Goal: Information Seeking & Learning: Learn about a topic

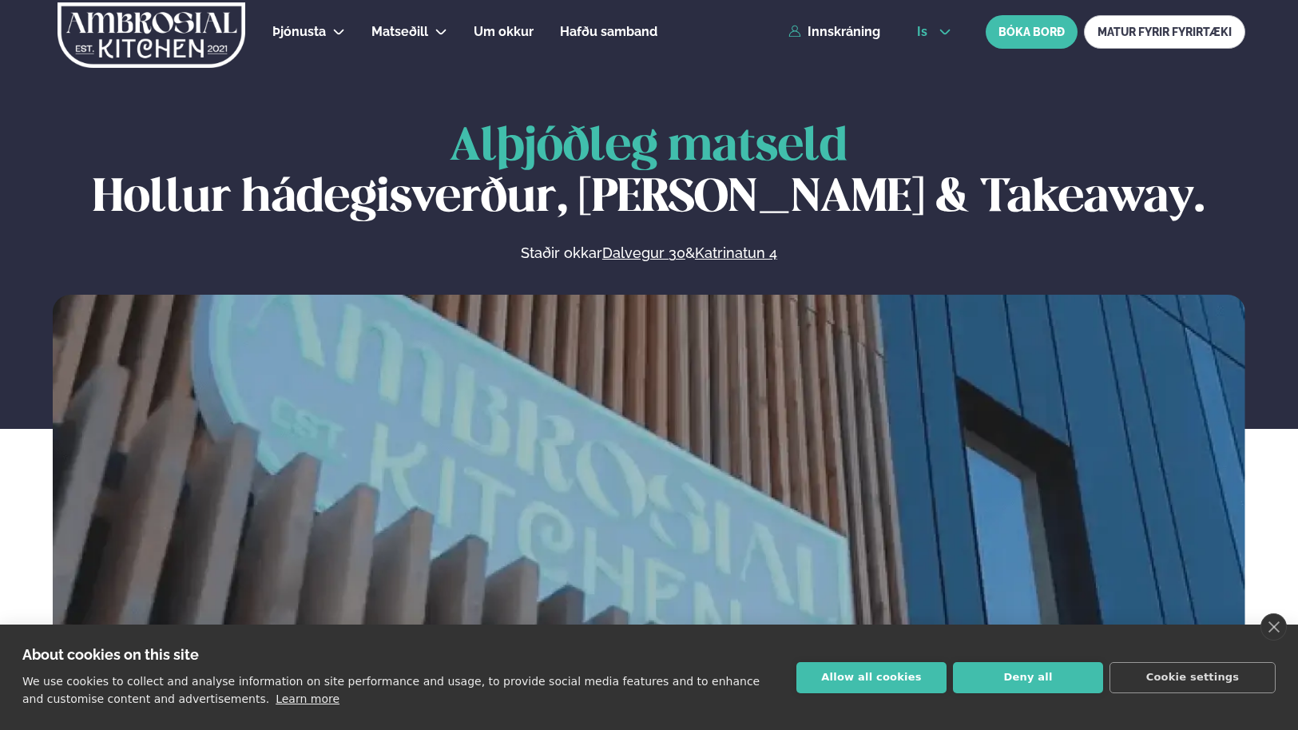
click at [942, 33] on icon at bounding box center [945, 33] width 10 height 6
click at [926, 56] on link "en" at bounding box center [934, 61] width 60 height 32
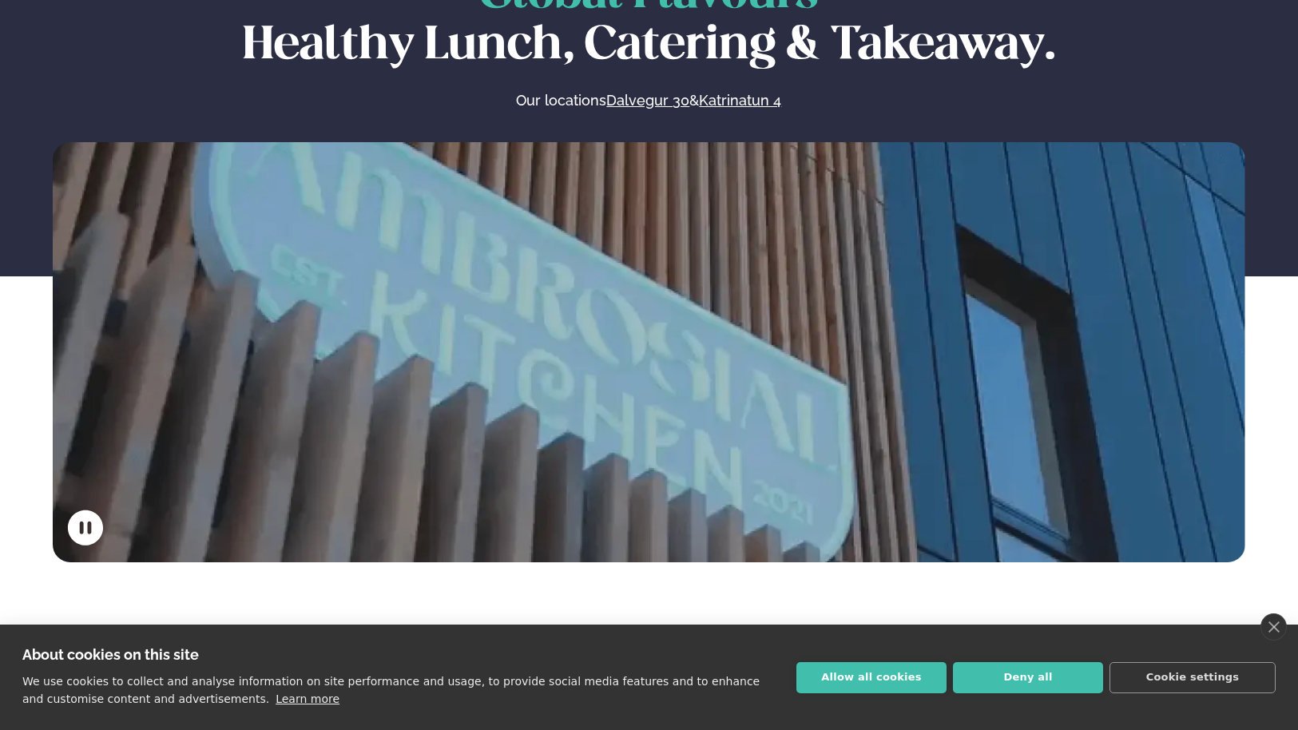
scroll to position [160, 0]
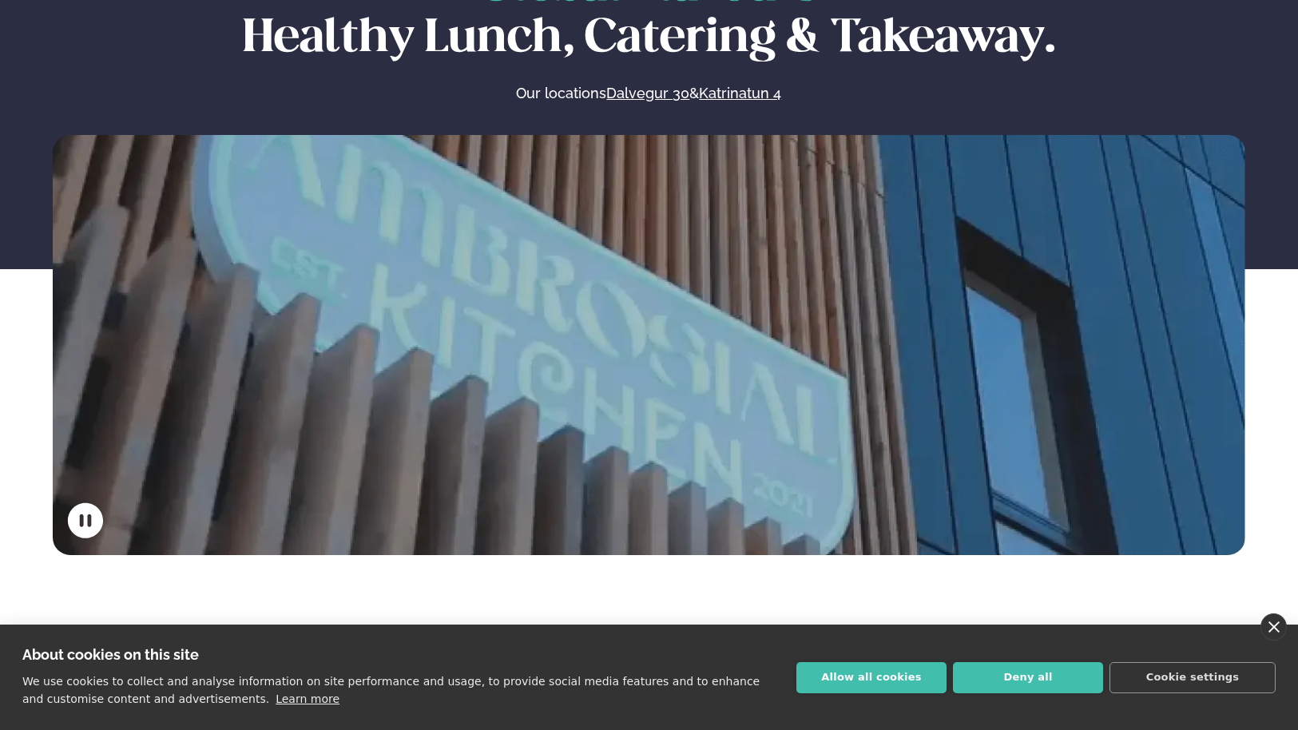
click at [1269, 628] on link "close" at bounding box center [1273, 626] width 26 height 27
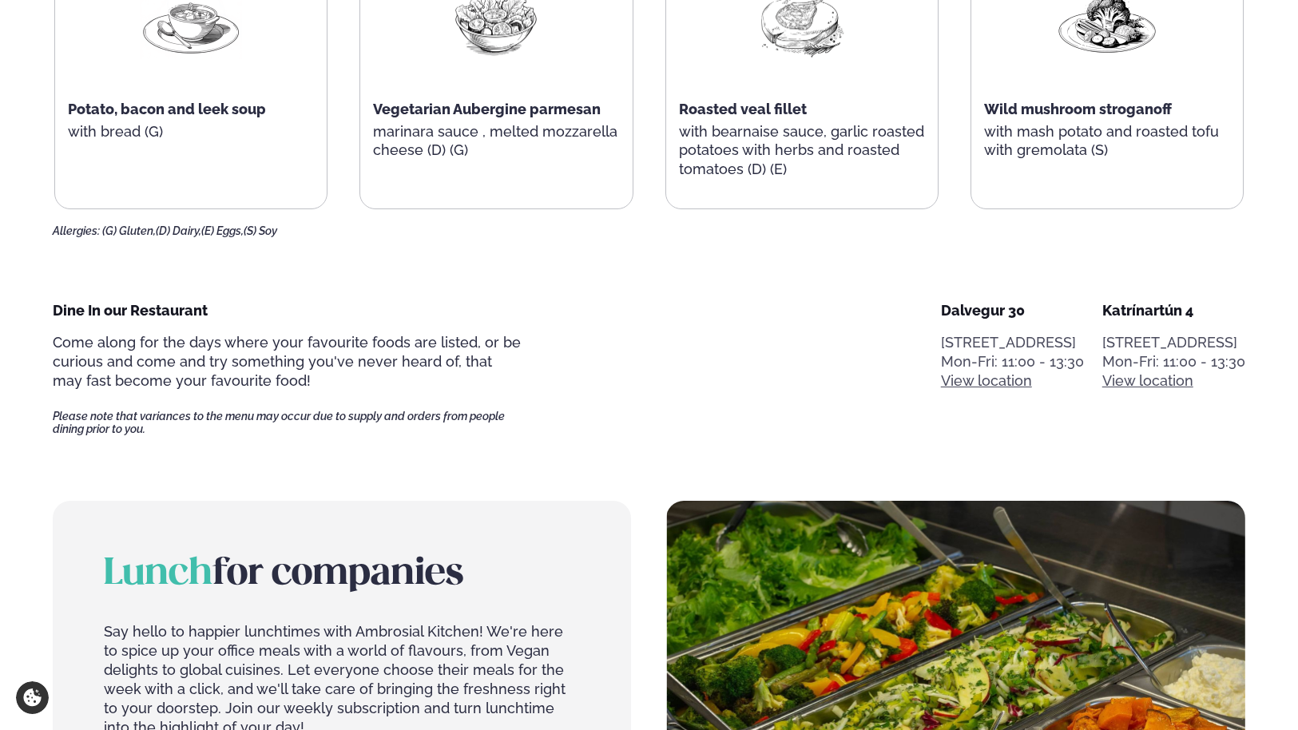
scroll to position [1022, 0]
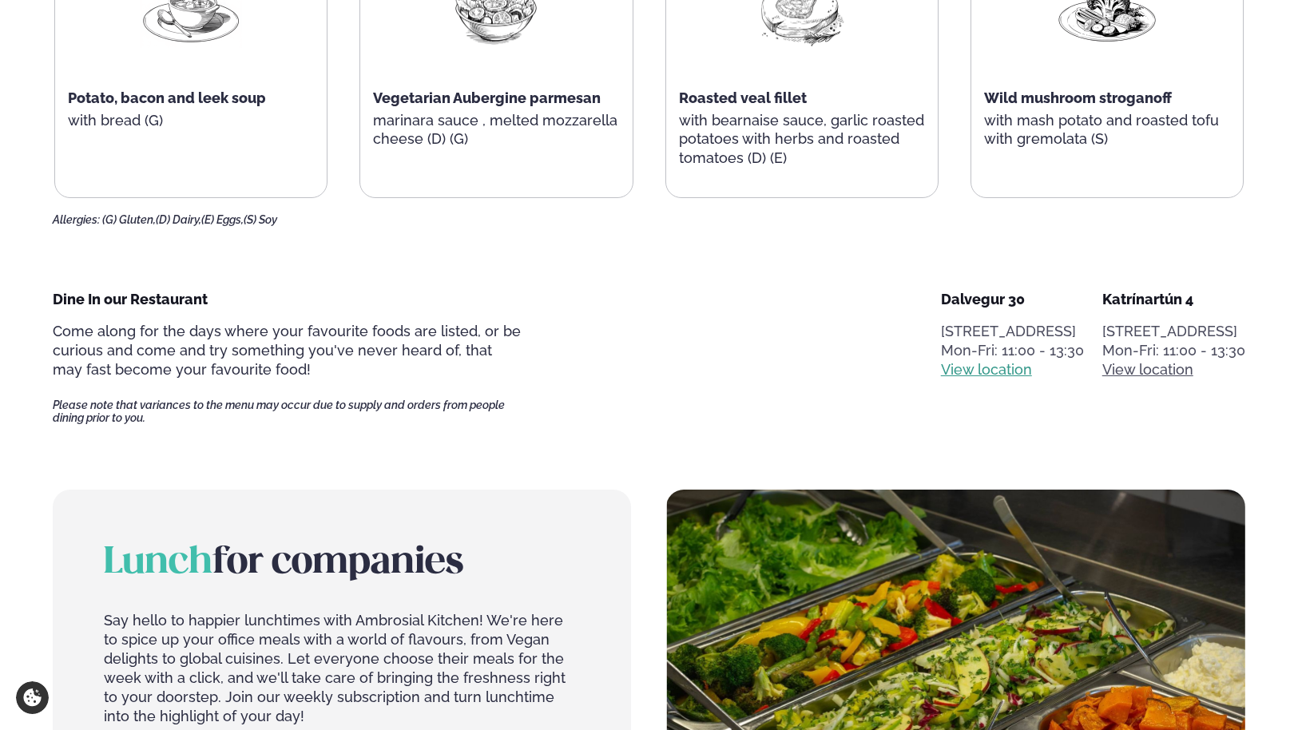
click at [941, 369] on link "View location" at bounding box center [986, 369] width 91 height 19
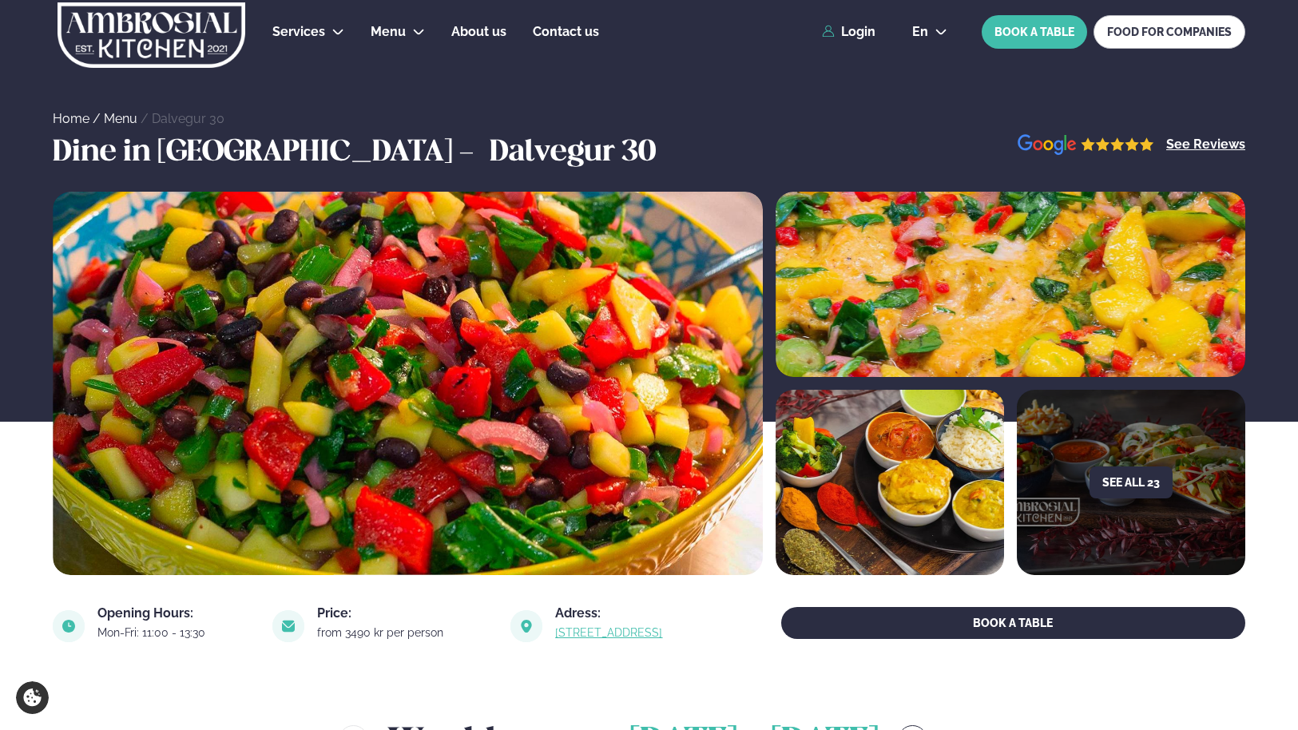
click at [510, 628] on img at bounding box center [526, 626] width 32 height 32
click at [555, 633] on link "link" at bounding box center [632, 632] width 155 height 19
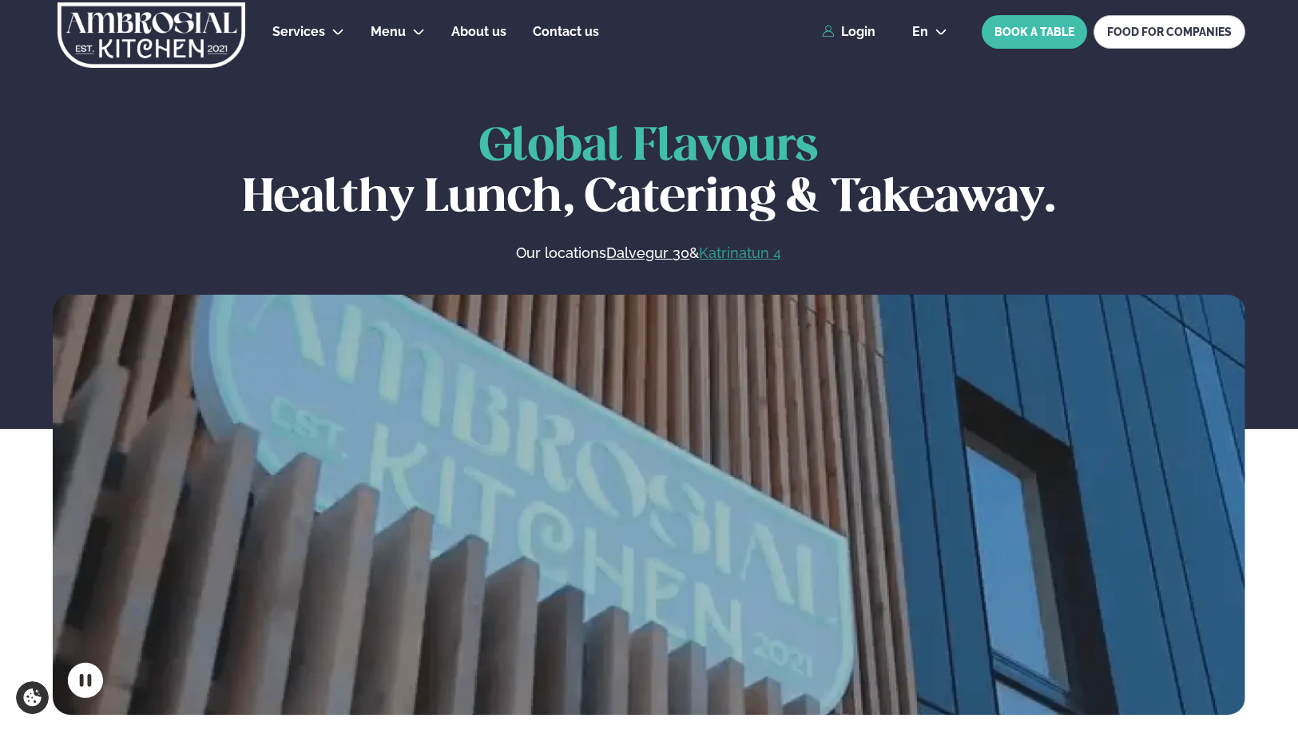
click at [736, 255] on link "Katrinatun 4" at bounding box center [740, 253] width 82 height 19
click at [474, 34] on span "About us" at bounding box center [478, 31] width 55 height 15
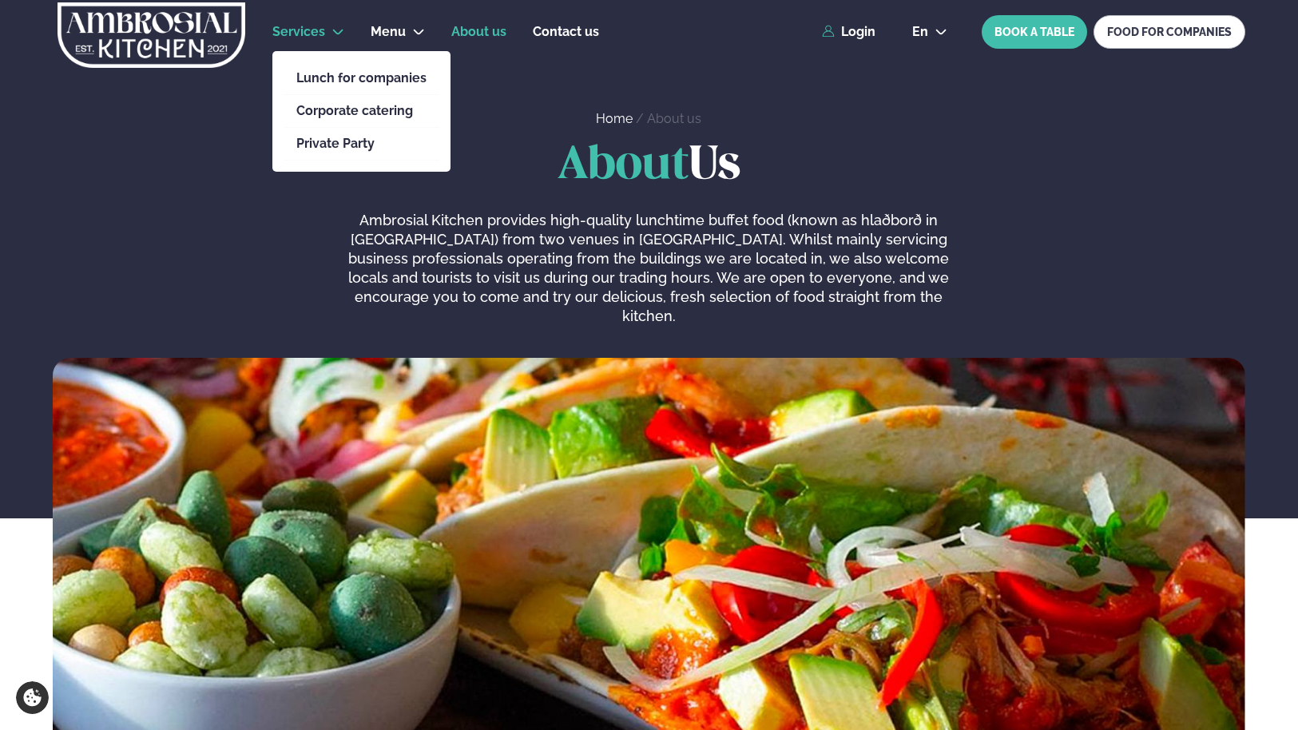
click at [307, 27] on span "Services" at bounding box center [298, 31] width 53 height 15
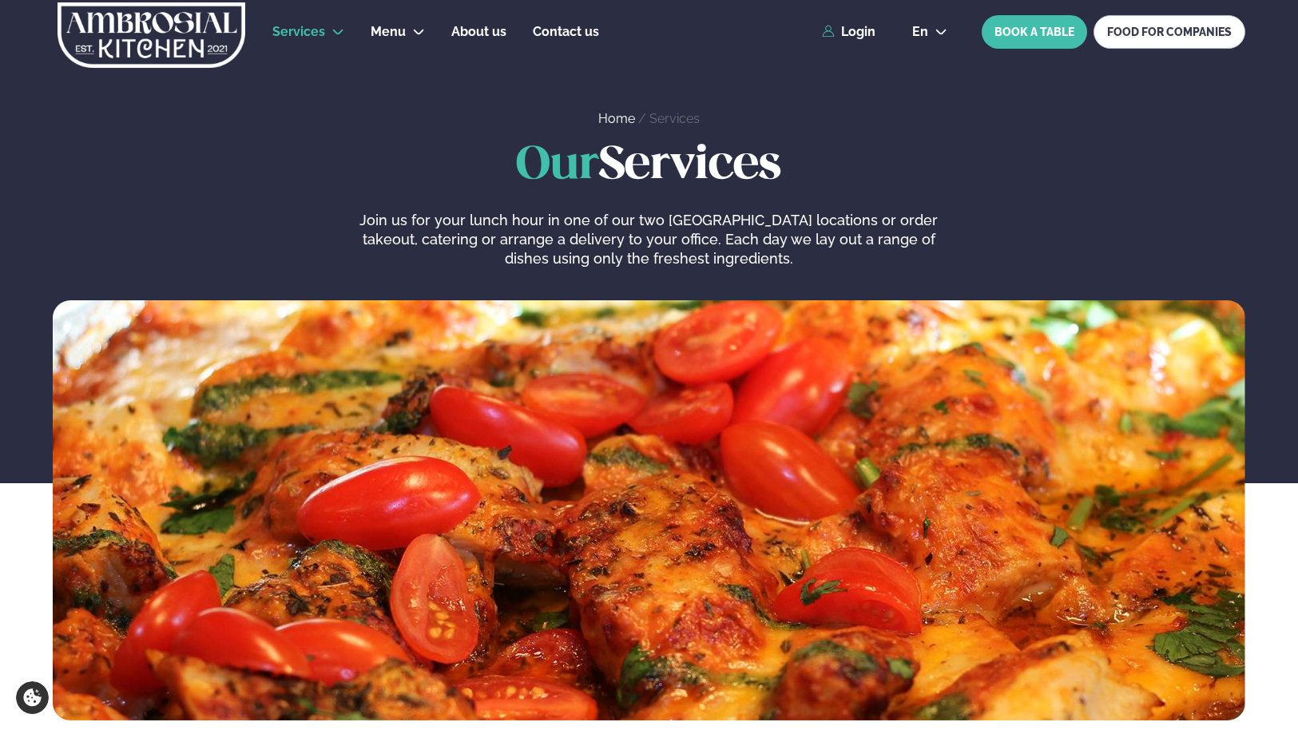
click at [229, 139] on section "Our Services Join us for your lunch hour in one of our two [GEOGRAPHIC_DATA] lo…" at bounding box center [649, 424] width 1298 height 593
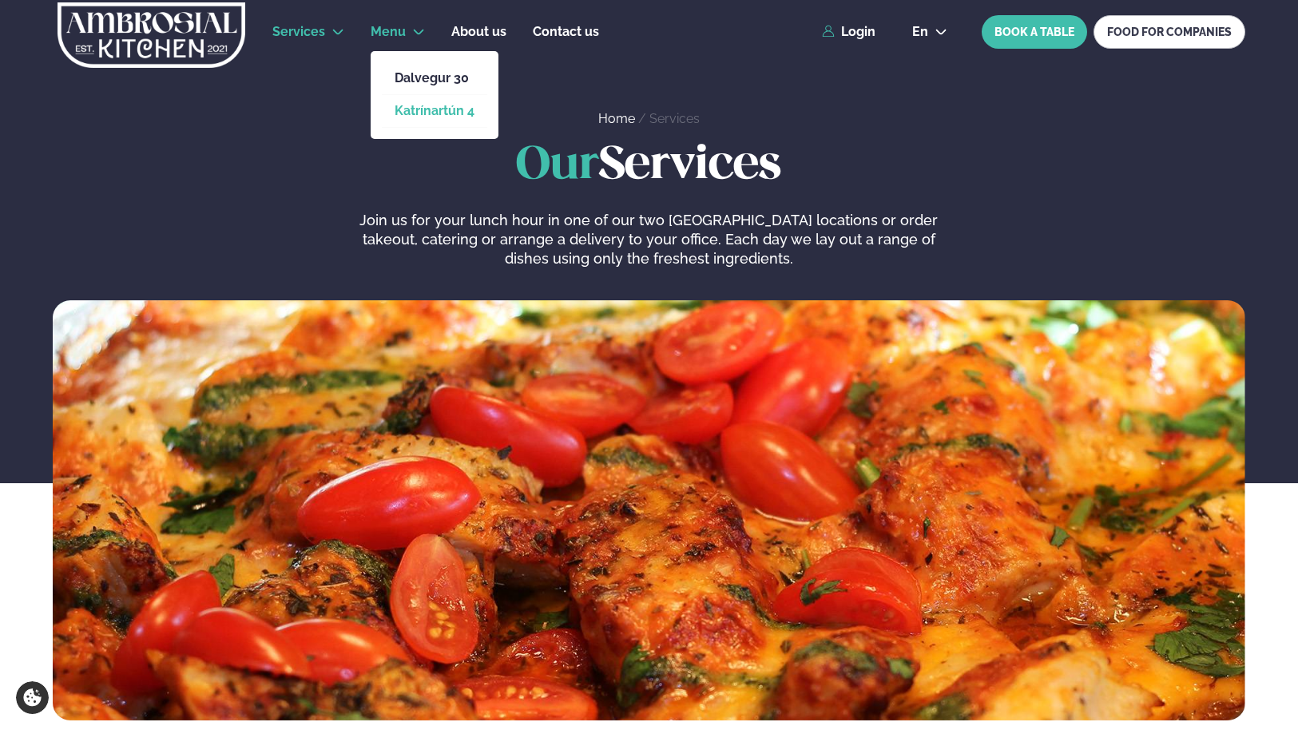
click at [427, 111] on link "Katrínartún 4" at bounding box center [435, 111] width 80 height 13
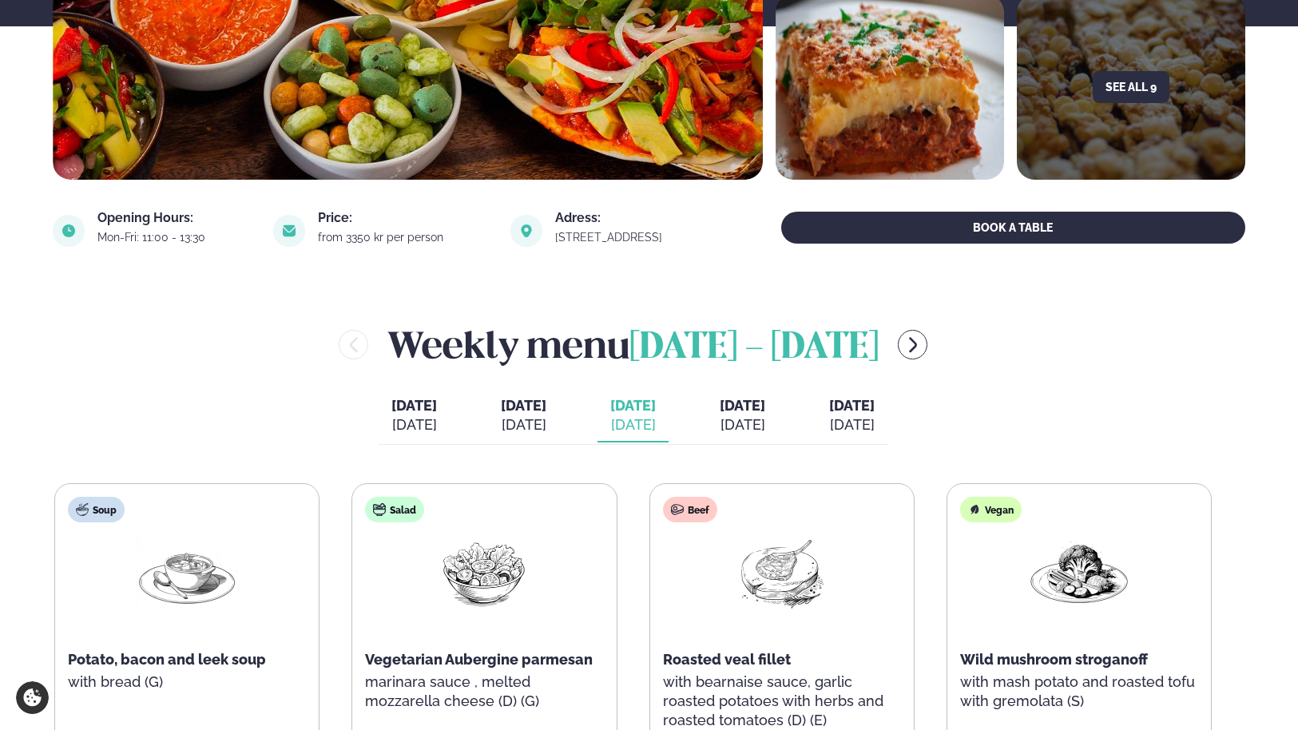
scroll to position [415, 0]
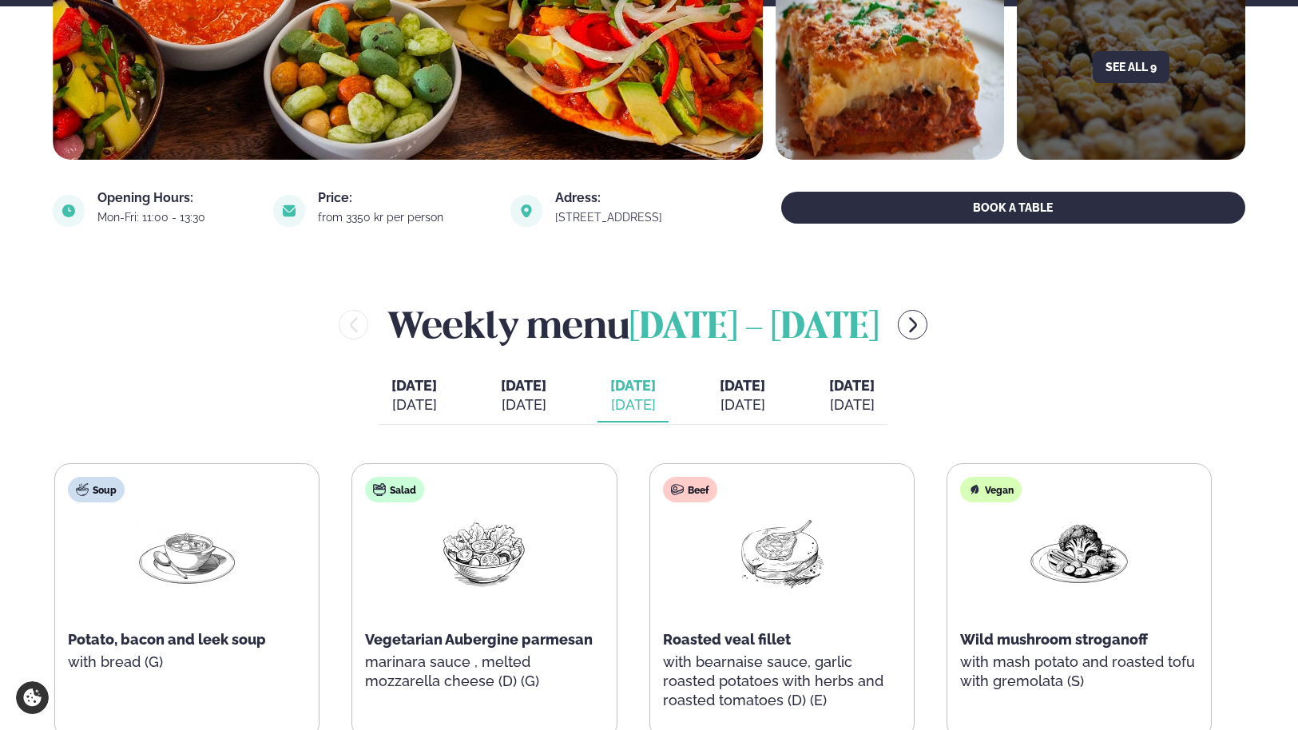
click at [751, 396] on div "[DATE]" at bounding box center [743, 404] width 46 height 19
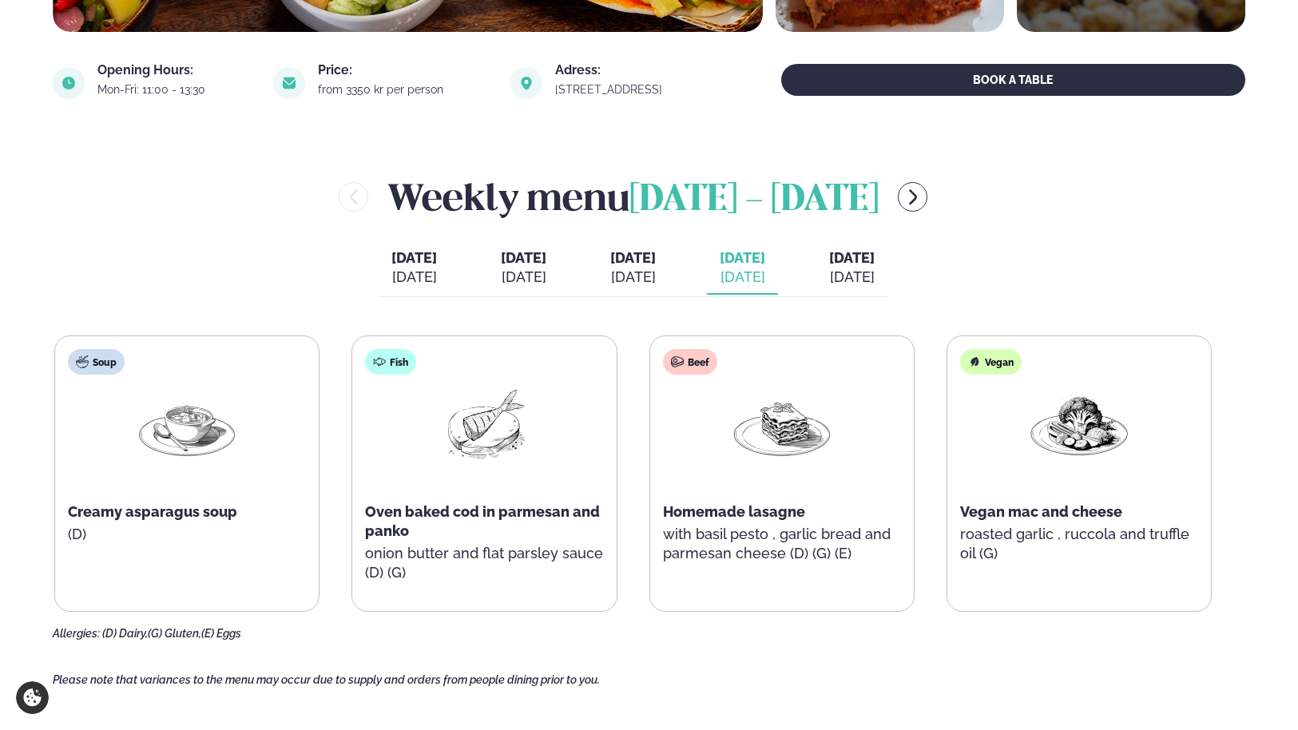
scroll to position [575, 0]
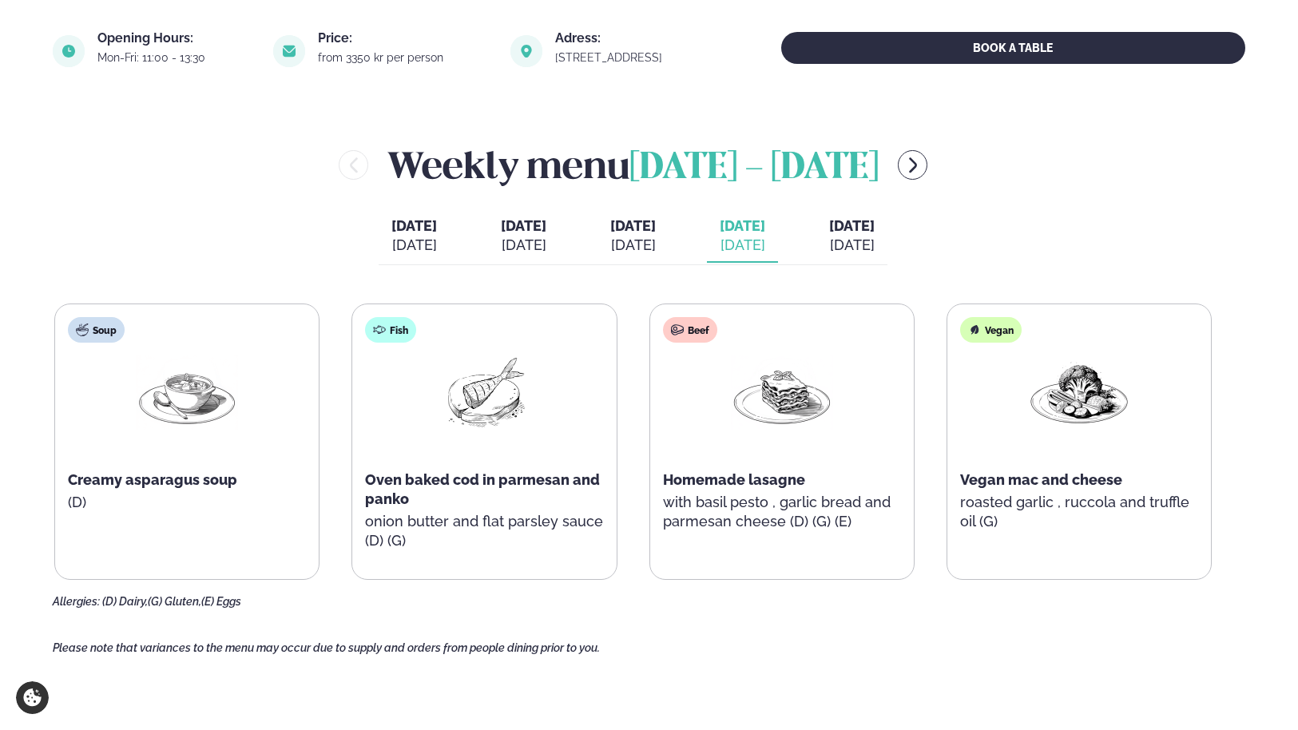
click at [875, 234] on span "[DATE]" at bounding box center [852, 225] width 46 height 17
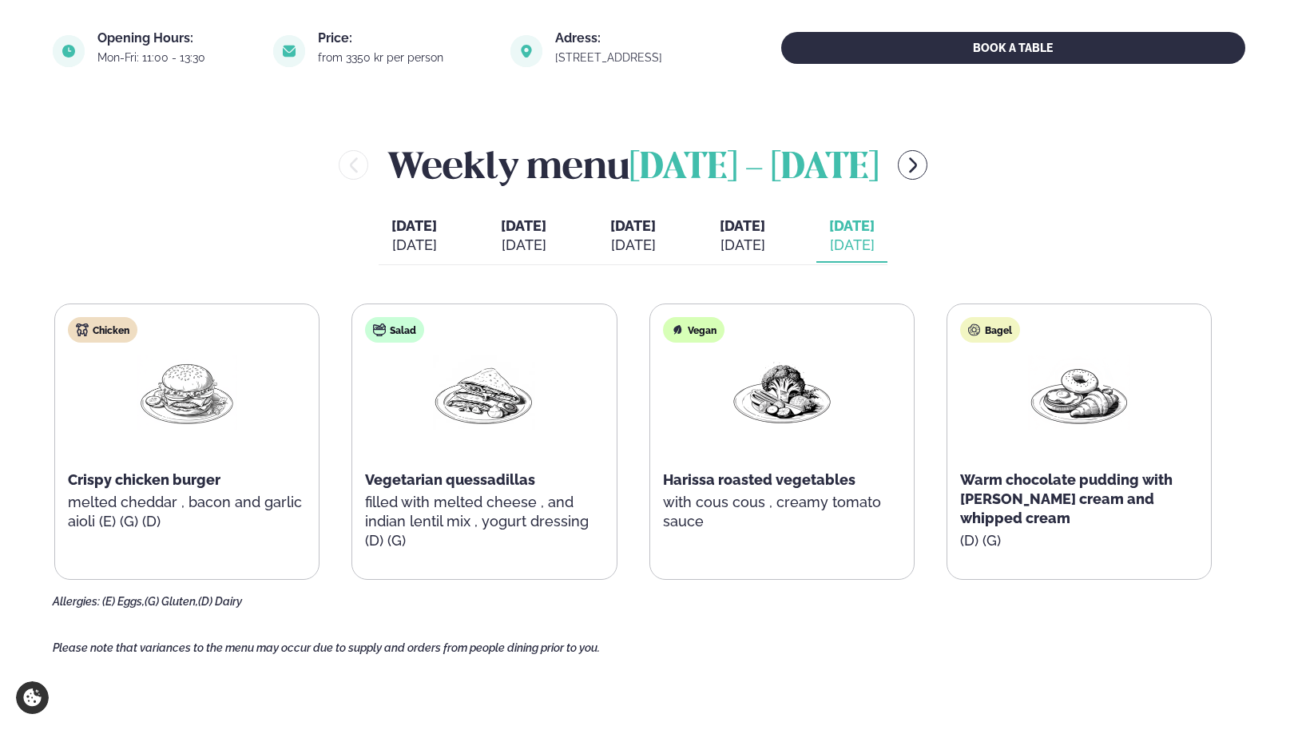
click at [761, 236] on div "[DATE]" at bounding box center [743, 245] width 46 height 19
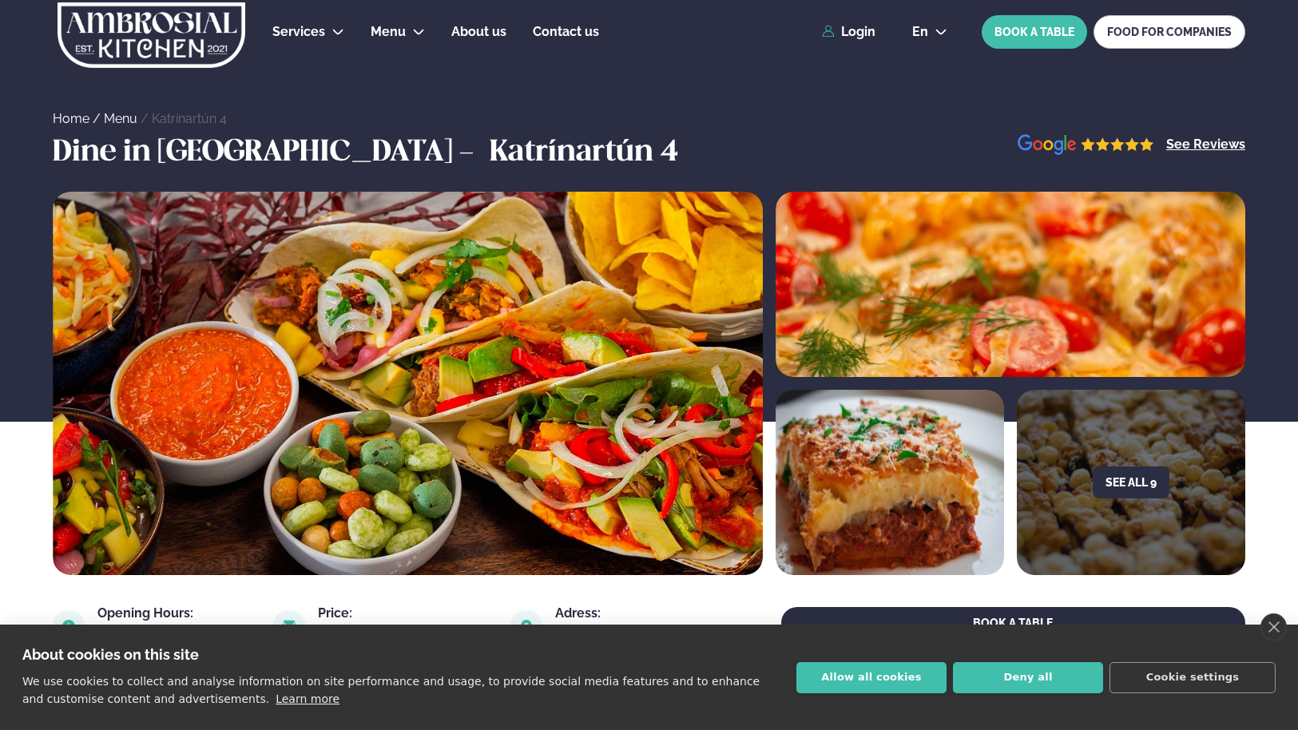
click at [1271, 621] on link "close" at bounding box center [1273, 626] width 26 height 27
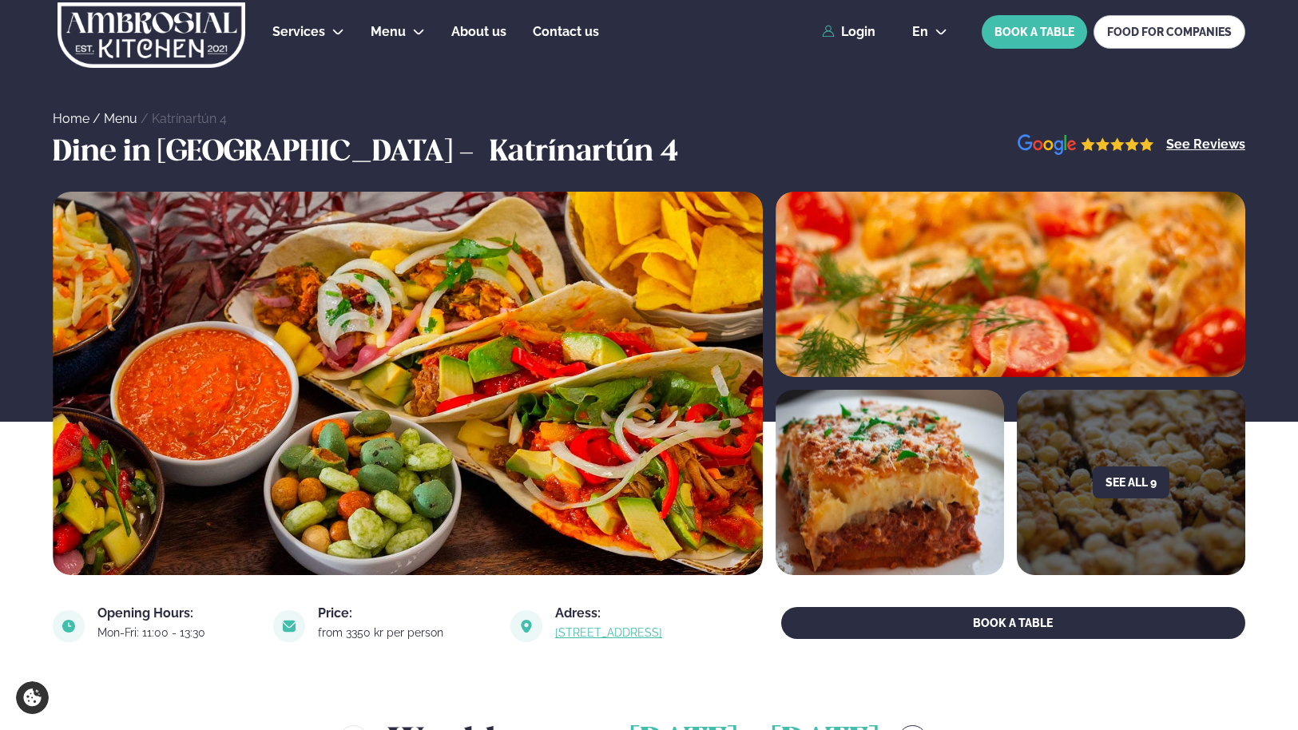
click at [597, 629] on link "link" at bounding box center [633, 632] width 156 height 19
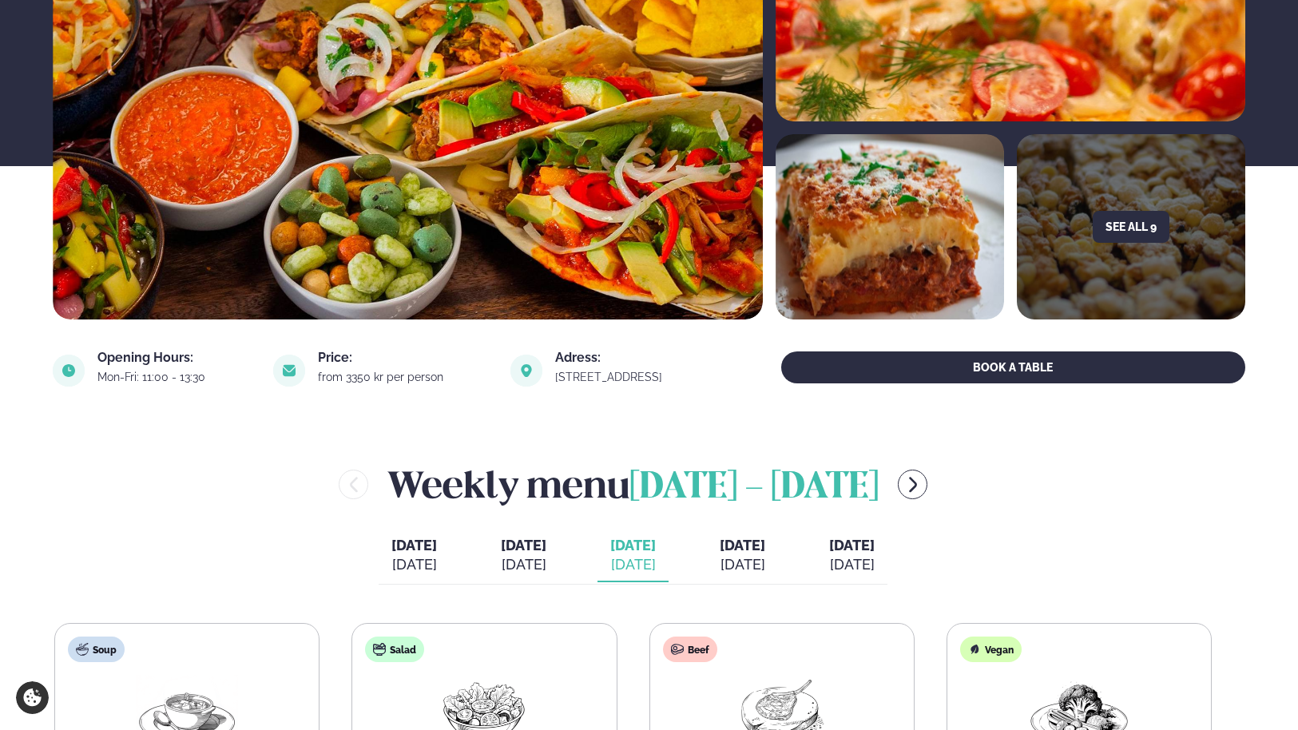
scroll to position [288, 0]
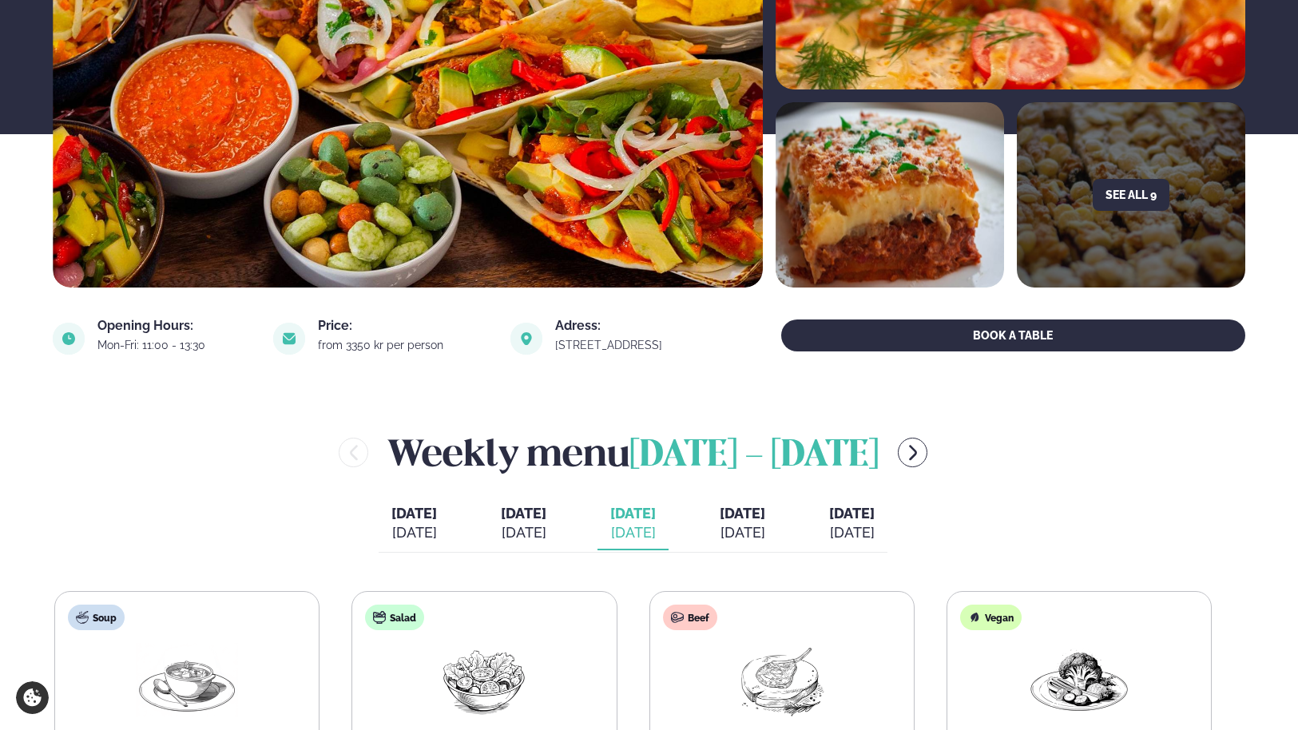
click at [763, 526] on div "[DATE]" at bounding box center [743, 532] width 46 height 19
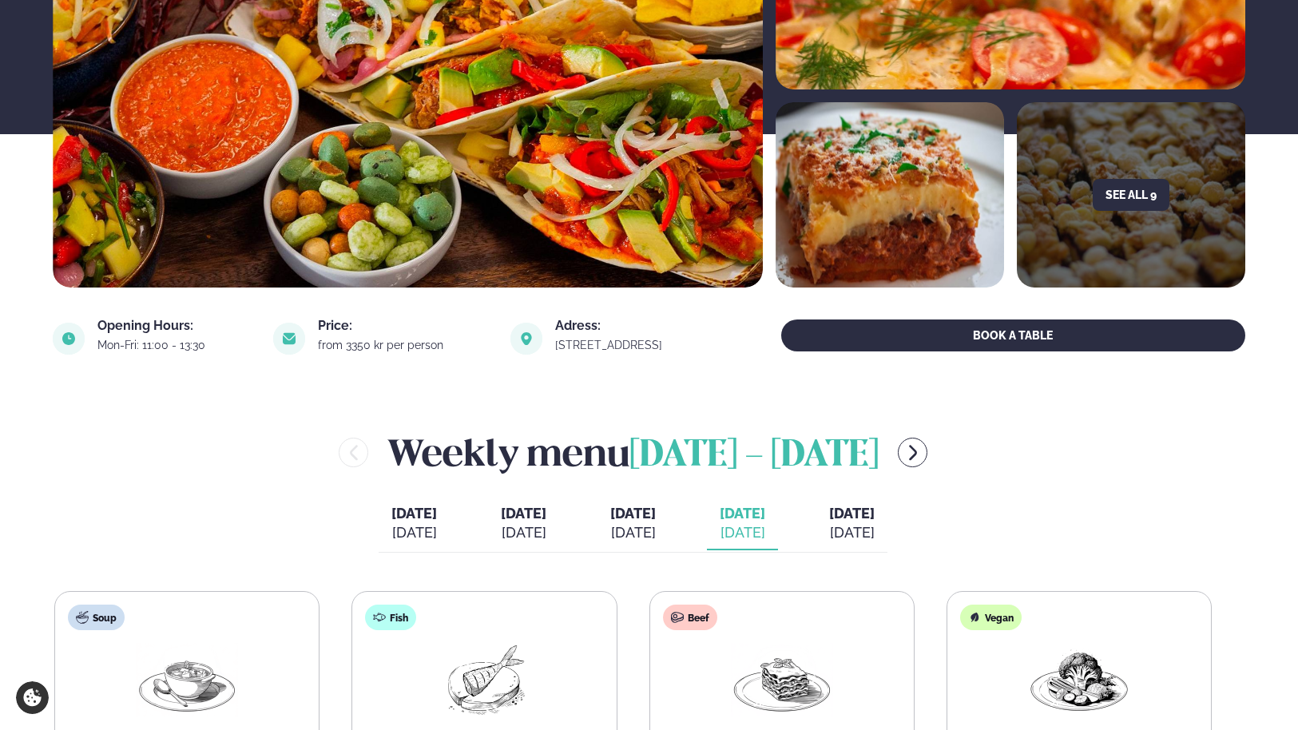
click at [236, 473] on div "Weekly menu August 18 - 22" at bounding box center [633, 452] width 1160 height 52
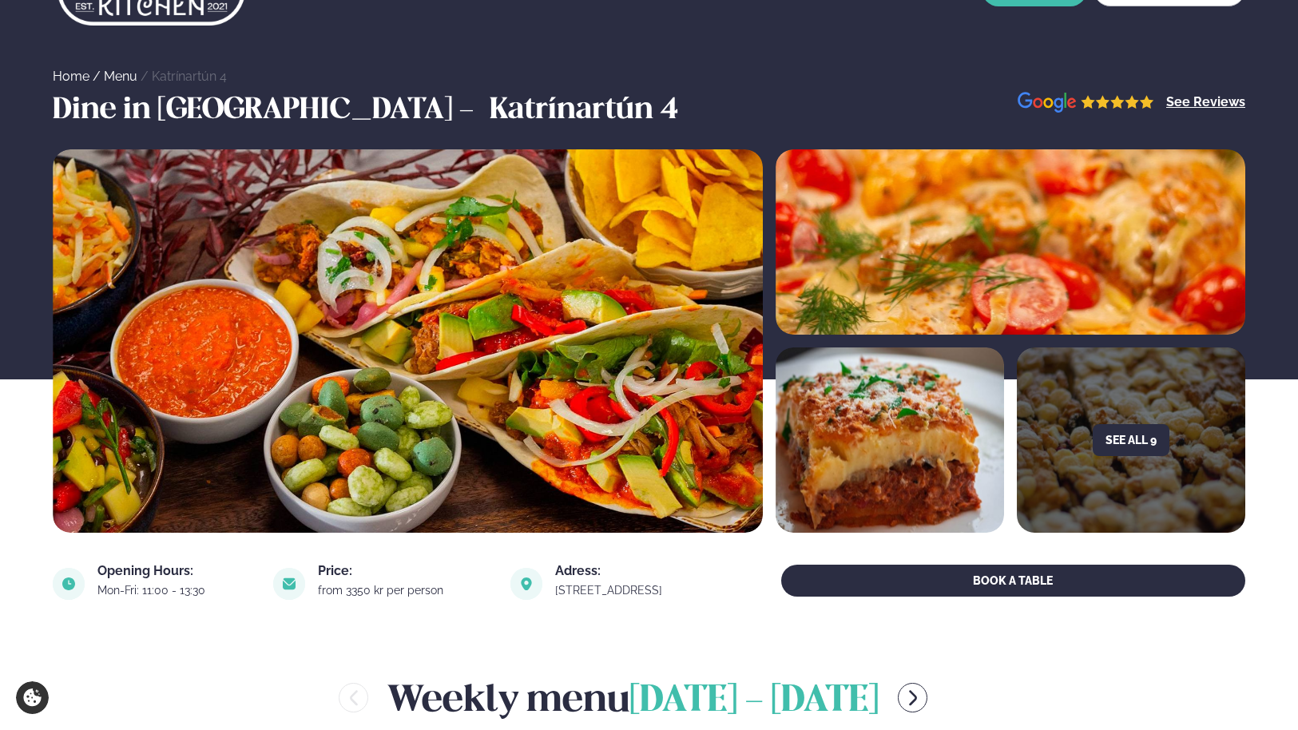
scroll to position [0, 0]
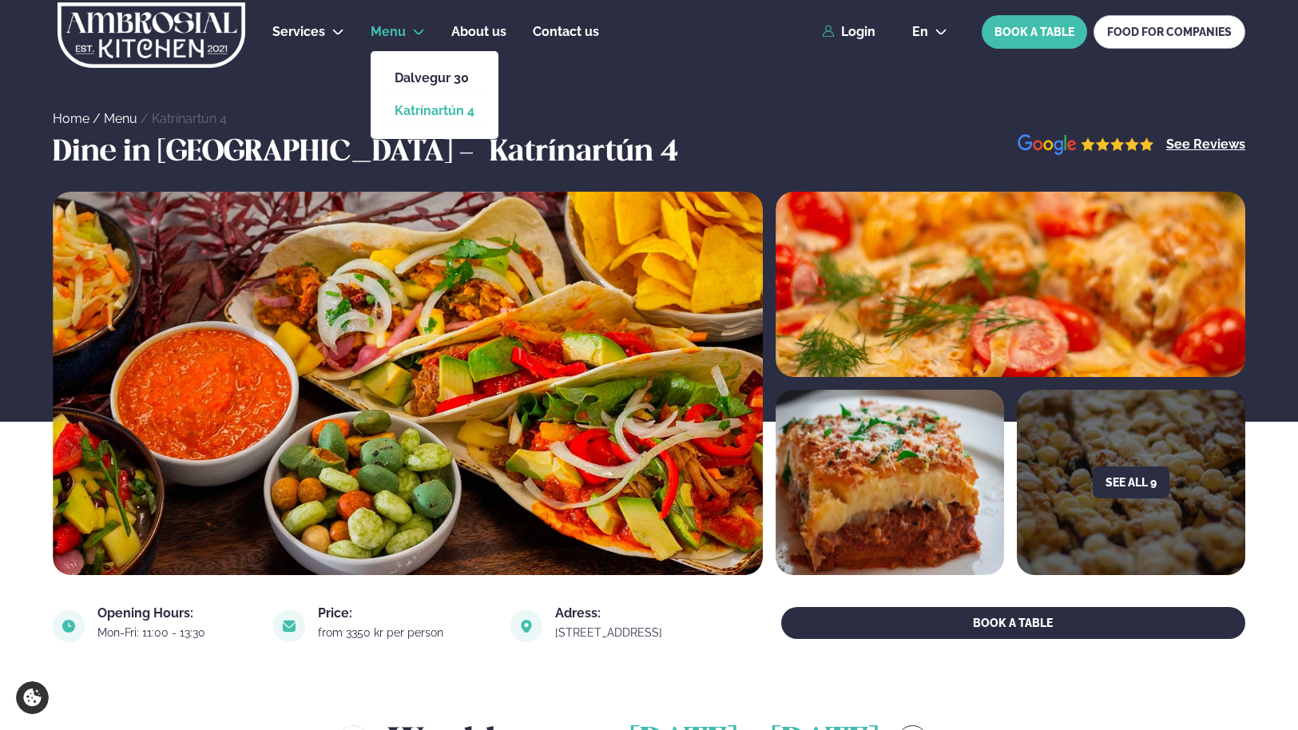
drag, startPoint x: 407, startPoint y: 30, endPoint x: 422, endPoint y: 116, distance: 86.8
click at [425, 51] on li "Menu Dalvegur 30 Katrínartún 4" at bounding box center [398, 32] width 54 height 38
click at [432, 105] on link "Katrínartún 4" at bounding box center [435, 111] width 80 height 13
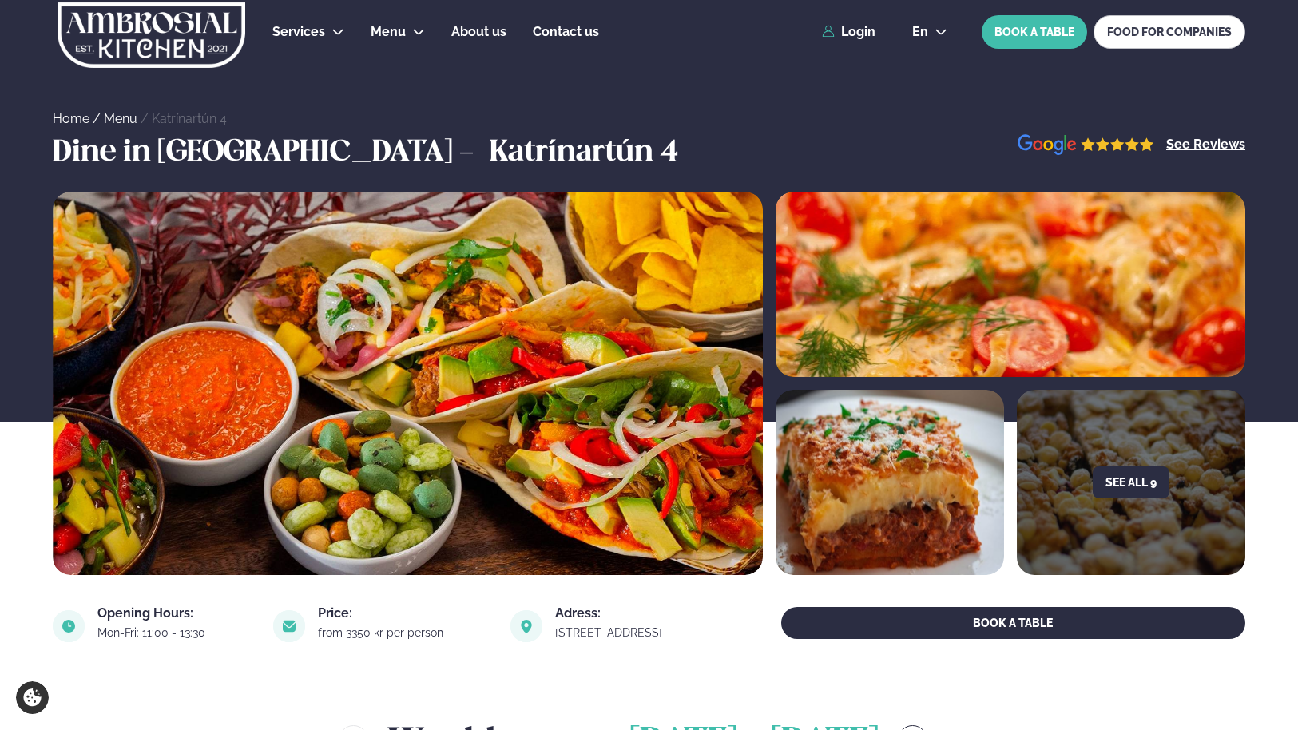
click at [325, 73] on div "Home / Menu / Katrínartún 4" at bounding box center [649, 64] width 1298 height 129
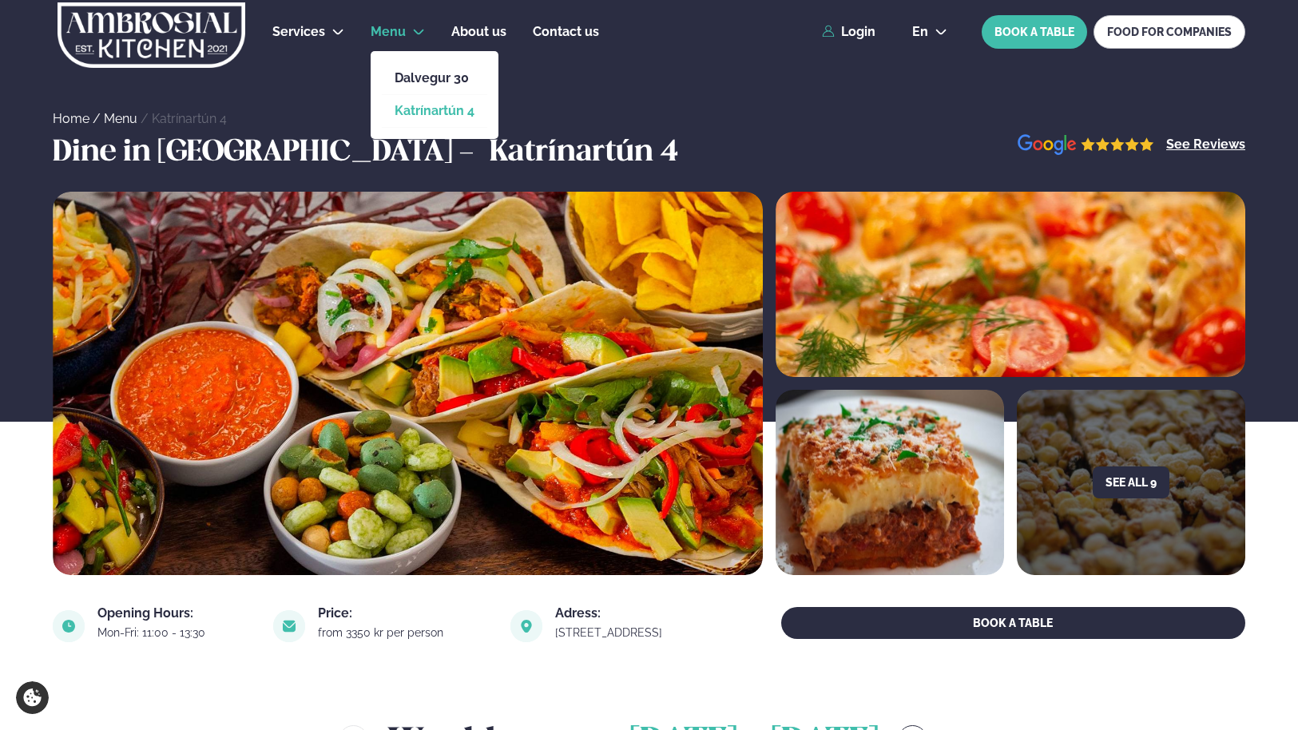
click at [448, 111] on link "Katrínartún 4" at bounding box center [435, 111] width 80 height 13
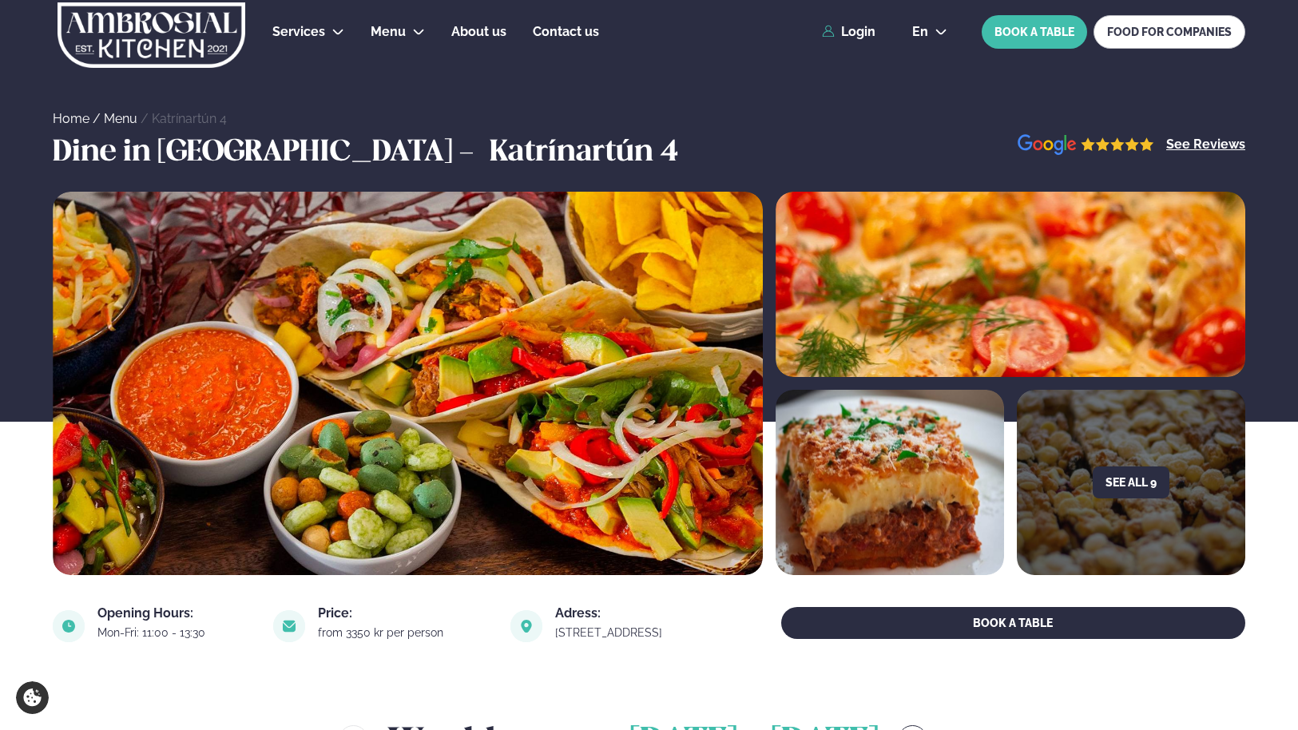
click at [663, 132] on section "Dine in Reykjavík - Katrínartún 4 See Reviews" at bounding box center [649, 160] width 1298 height 64
click at [1141, 480] on button "See all 9" at bounding box center [1131, 482] width 77 height 32
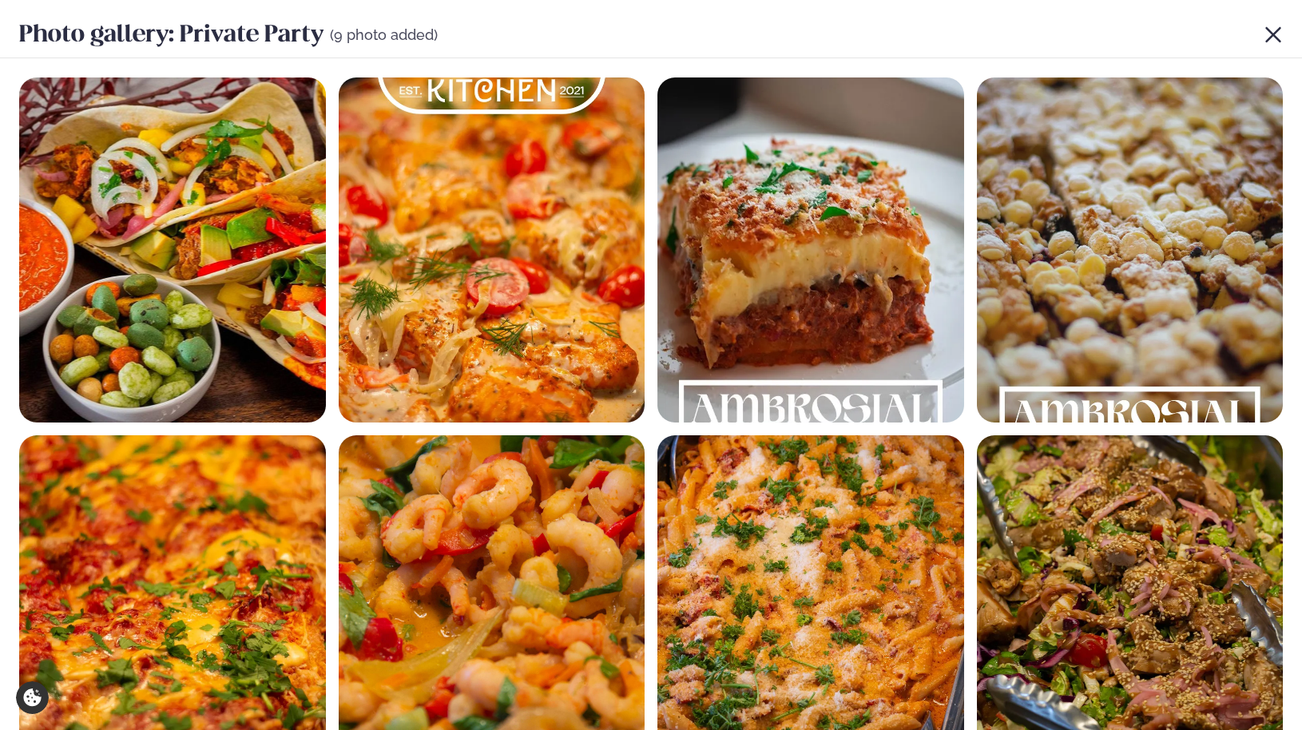
click at [1284, 436] on div "Photo gallery: Private Party (9 photo added)" at bounding box center [651, 578] width 1302 height 1157
